Goal: Task Accomplishment & Management: Manage account settings

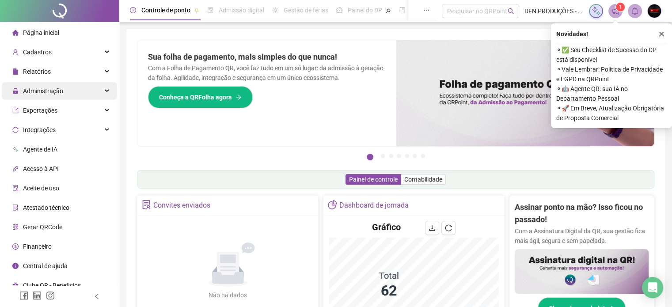
click at [53, 91] on span "Administração" at bounding box center [43, 90] width 40 height 7
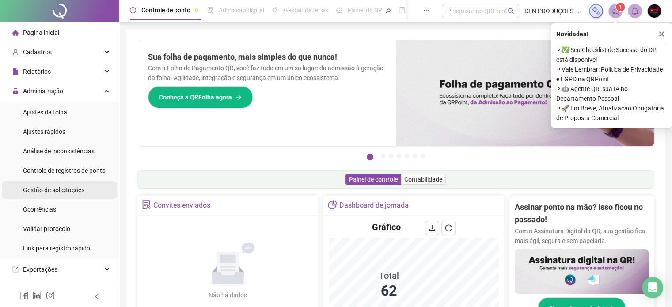
click at [65, 187] on span "Gestão de solicitações" at bounding box center [53, 189] width 61 height 7
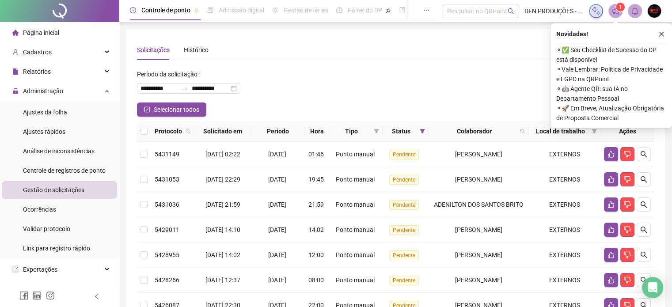
click at [649, 29] on div "Novidades !" at bounding box center [611, 34] width 110 height 11
click at [658, 32] on icon "close" at bounding box center [661, 34] width 6 height 6
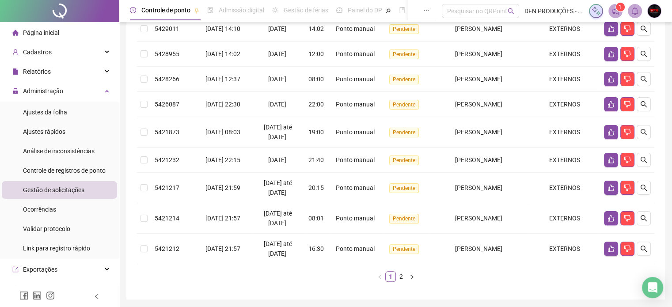
scroll to position [216, 0]
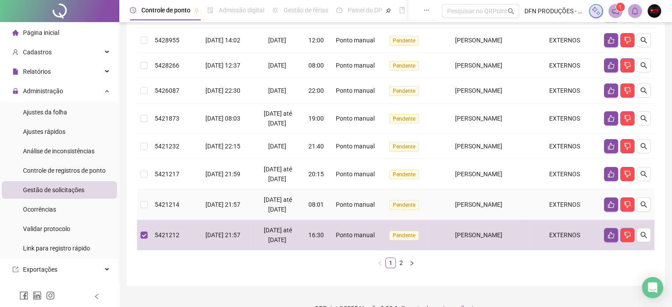
click at [148, 204] on td at bounding box center [144, 204] width 14 height 30
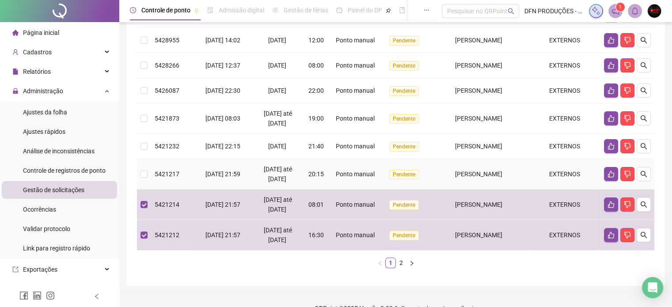
click at [142, 161] on td at bounding box center [144, 174] width 14 height 30
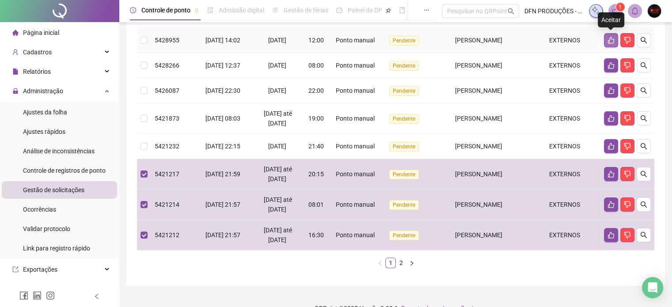
click at [613, 35] on button "button" at bounding box center [611, 40] width 14 height 14
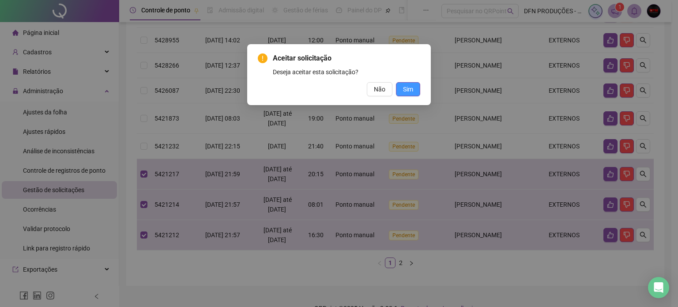
click at [404, 84] on span "Sim" at bounding box center [408, 89] width 10 height 10
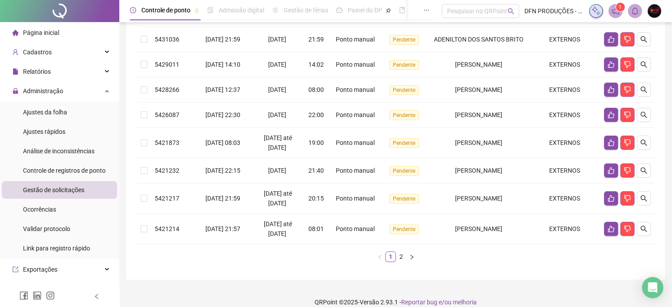
click at [516, 260] on ul "1 2" at bounding box center [395, 256] width 517 height 11
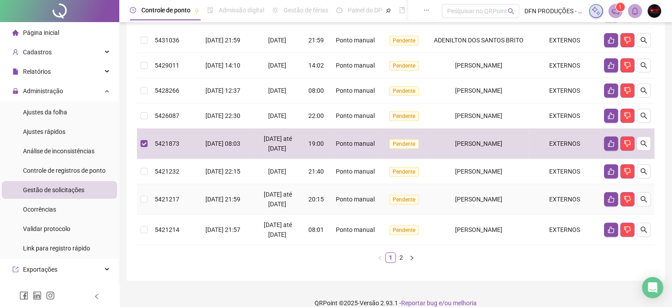
click at [150, 196] on td at bounding box center [144, 199] width 14 height 30
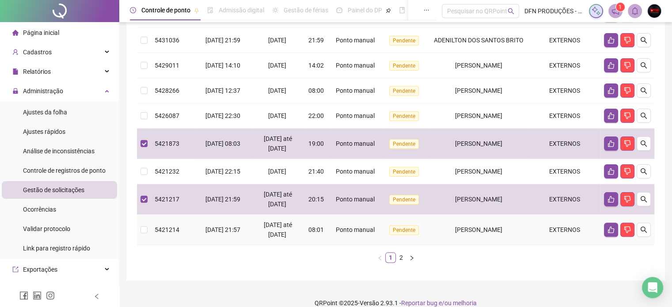
click at [148, 227] on td at bounding box center [144, 230] width 14 height 30
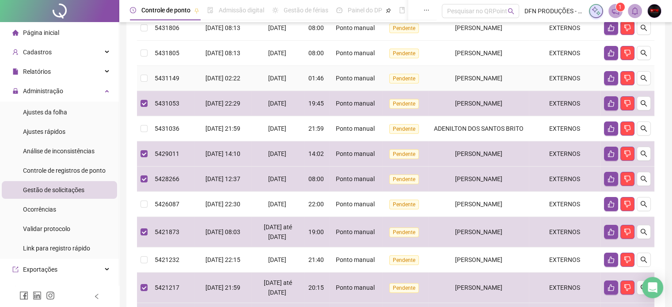
scroll to position [83, 0]
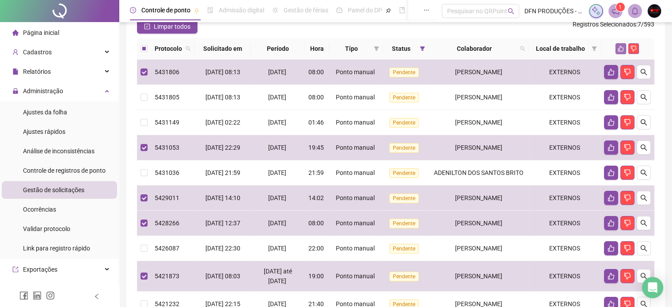
click at [618, 45] on icon "like" at bounding box center [620, 48] width 6 height 6
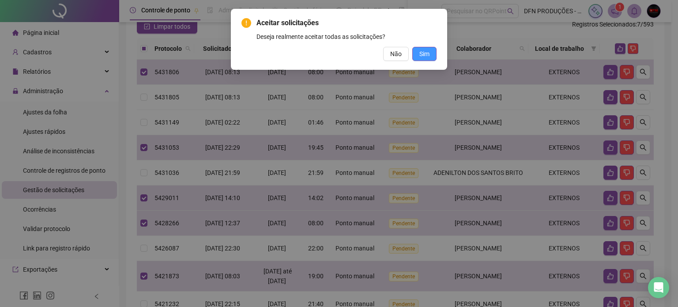
click at [428, 53] on span "Sim" at bounding box center [425, 54] width 10 height 10
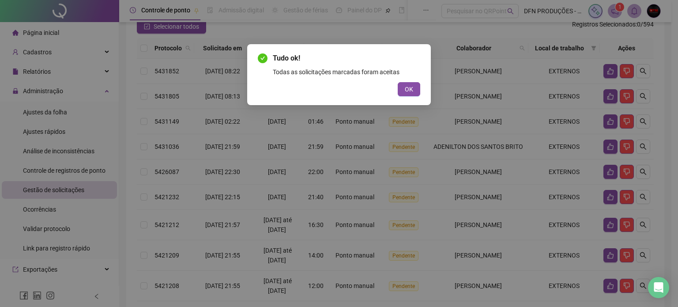
click at [408, 87] on span "OK" at bounding box center [409, 89] width 8 height 10
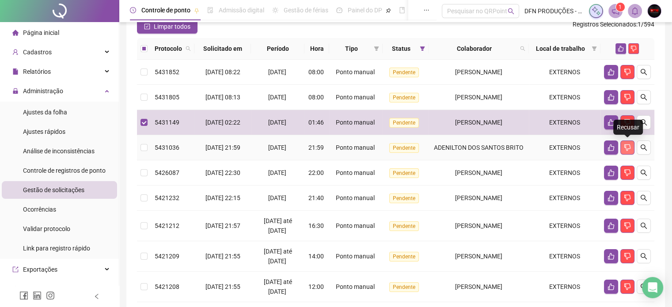
click at [627, 148] on icon "dislike" at bounding box center [627, 147] width 6 height 7
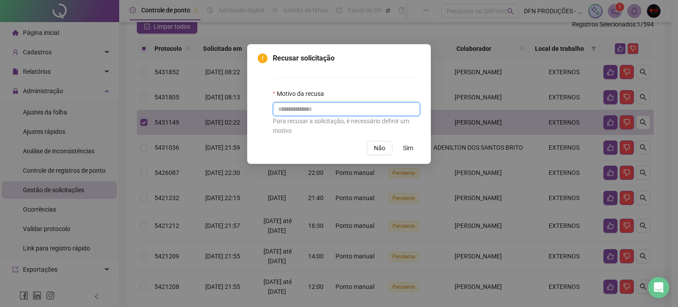
click at [321, 108] on input "text" at bounding box center [347, 109] width 148 height 14
type input "**********"
click at [408, 147] on span "Sim" at bounding box center [408, 148] width 10 height 10
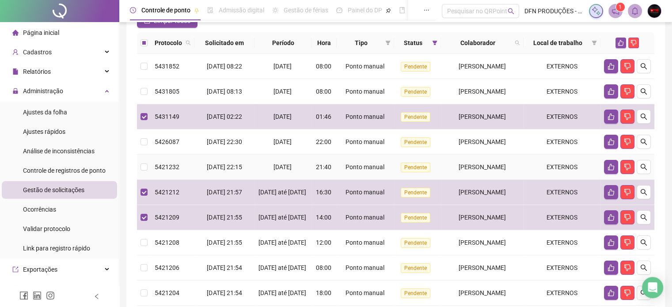
scroll to position [127, 0]
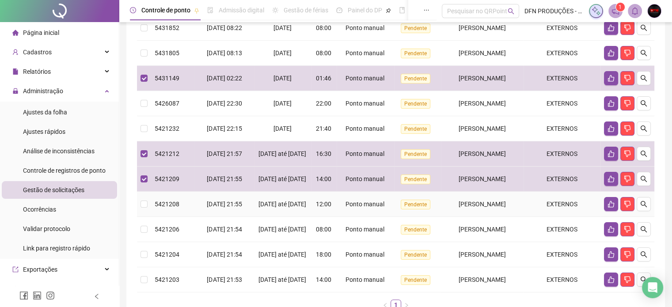
click at [147, 214] on td at bounding box center [144, 204] width 14 height 25
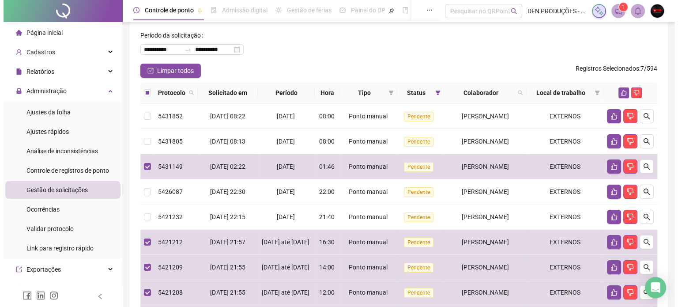
scroll to position [37, 0]
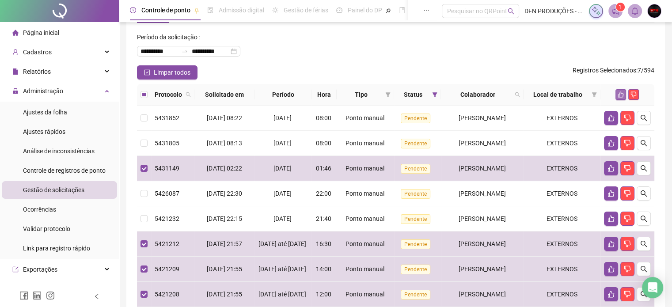
click at [618, 93] on icon "like" at bounding box center [620, 94] width 6 height 6
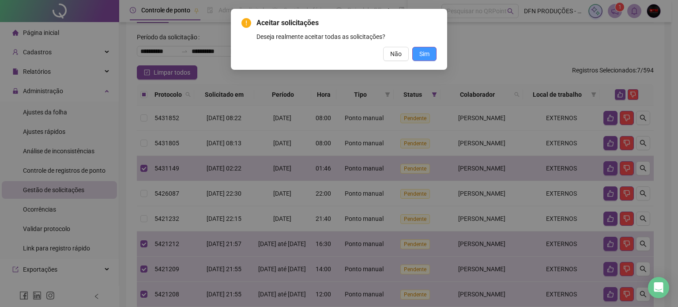
click at [420, 51] on span "Sim" at bounding box center [425, 54] width 10 height 10
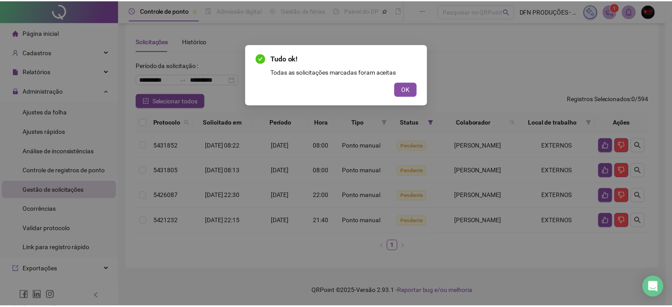
scroll to position [8, 0]
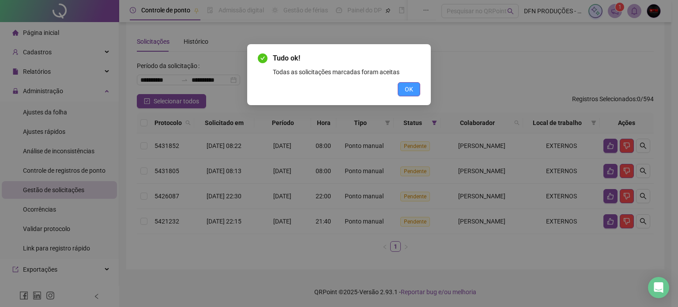
click at [409, 88] on span "OK" at bounding box center [409, 89] width 8 height 10
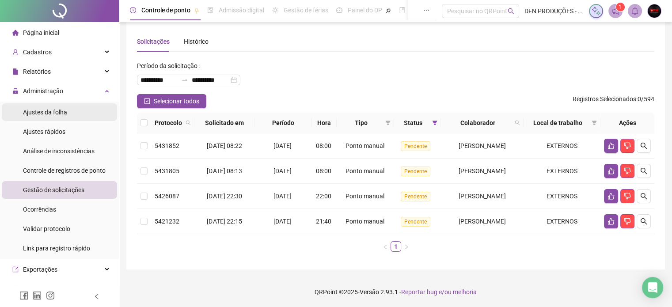
click at [60, 111] on span "Ajustes da folha" at bounding box center [45, 112] width 44 height 7
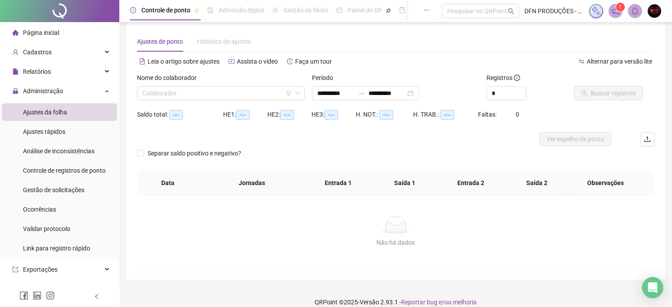
type input "**********"
